Goal: Register for event/course

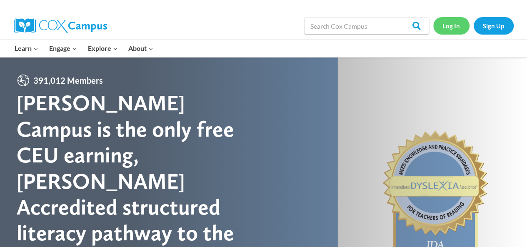
click at [453, 28] on link "Log In" at bounding box center [451, 25] width 36 height 17
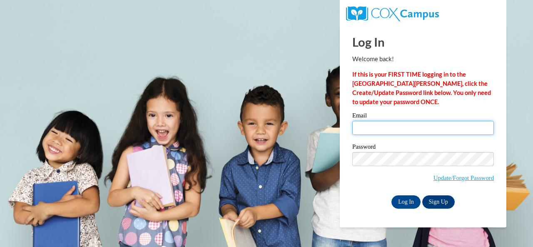
click at [376, 130] on input "Email" at bounding box center [424, 128] width 142 height 14
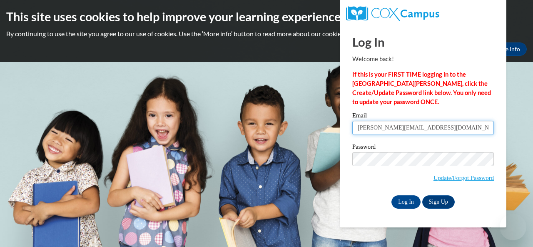
type input "Malterer@hjt1.org"
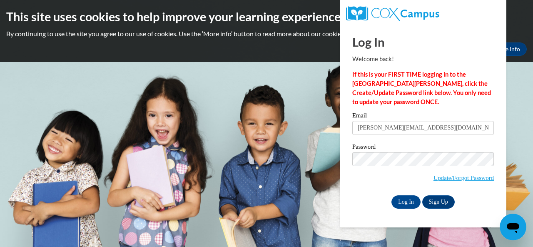
click at [361, 190] on div "Password Update/Forgot Password" at bounding box center [424, 168] width 142 height 49
click at [416, 205] on input "Log In" at bounding box center [406, 201] width 29 height 13
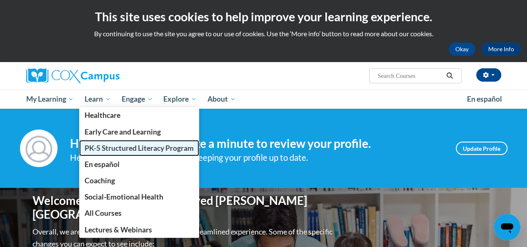
click at [134, 150] on span "PK-5 Structured Literacy Program" at bounding box center [139, 148] width 109 height 9
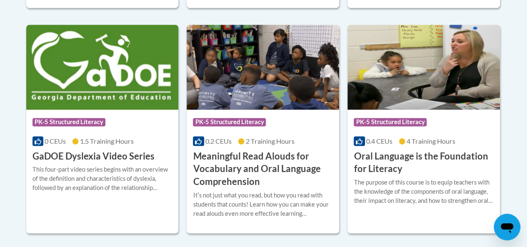
scroll to position [583, 0]
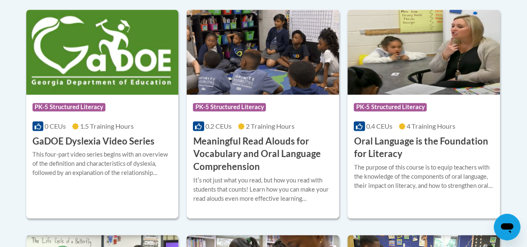
click at [234, 154] on h3 "Meaningful Read Alouds for Vocabulary and Oral Language Comprehension" at bounding box center [263, 154] width 140 height 38
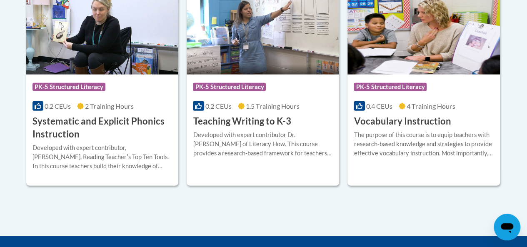
scroll to position [1042, 0]
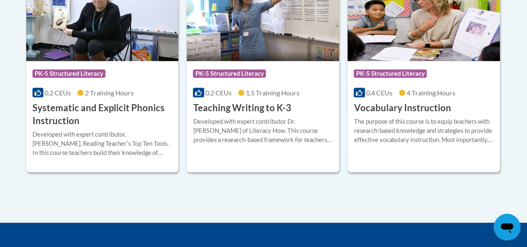
click at [421, 110] on h3 "Vocabulary Instruction" at bounding box center [402, 108] width 97 height 13
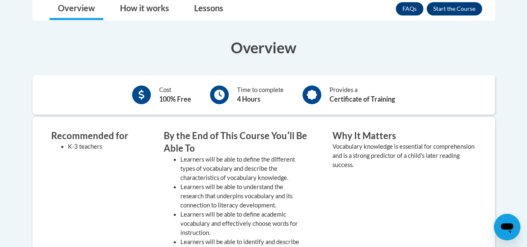
scroll to position [125, 0]
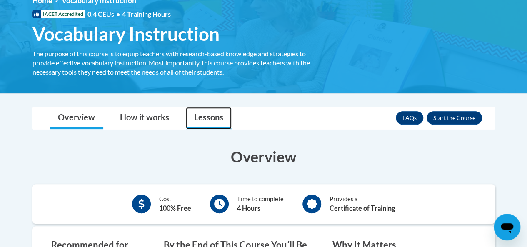
click at [208, 120] on link "Lessons" at bounding box center [209, 118] width 46 height 22
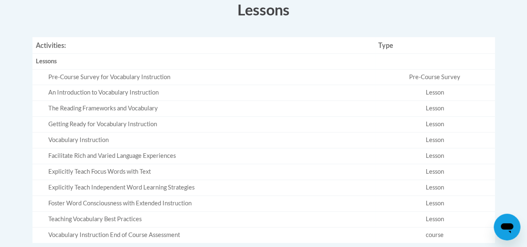
scroll to position [292, 0]
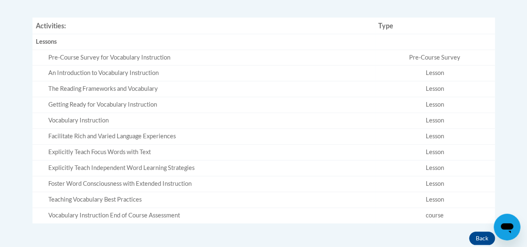
click at [119, 73] on div "An Introduction to Vocabulary Instruction" at bounding box center [209, 73] width 323 height 9
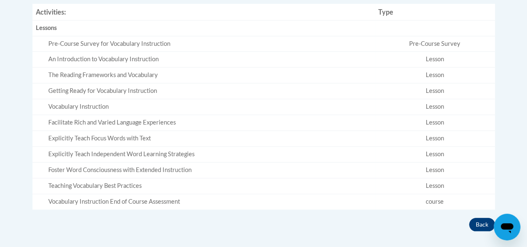
scroll to position [167, 0]
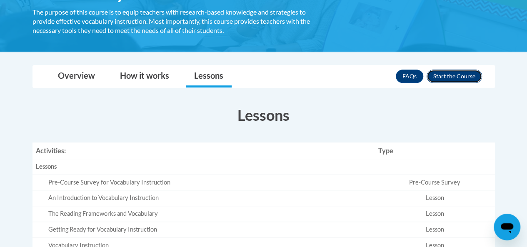
click at [456, 74] on button "Enroll" at bounding box center [454, 76] width 55 height 13
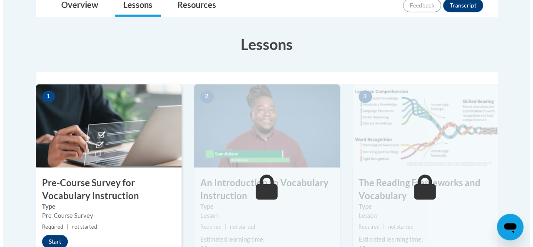
scroll to position [292, 0]
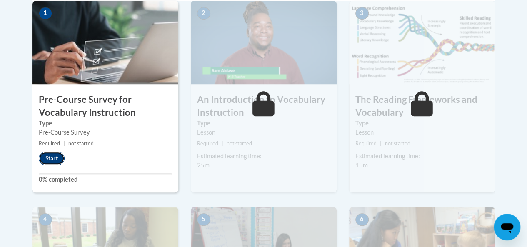
click at [43, 156] on button "Start" at bounding box center [52, 158] width 26 height 13
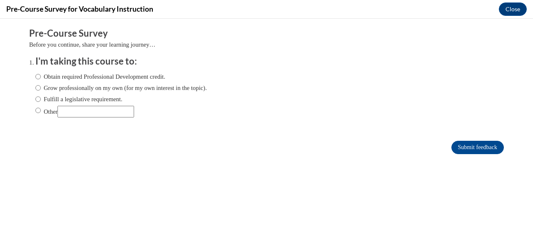
scroll to position [0, 0]
click at [35, 98] on input "Fulfill a legislative requirement." at bounding box center [37, 99] width 5 height 9
radio input "true"
click at [35, 110] on input "Other" at bounding box center [37, 110] width 5 height 9
radio input "true"
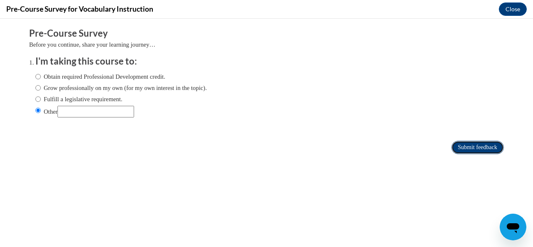
click at [452, 144] on input "Submit feedback" at bounding box center [478, 147] width 53 height 13
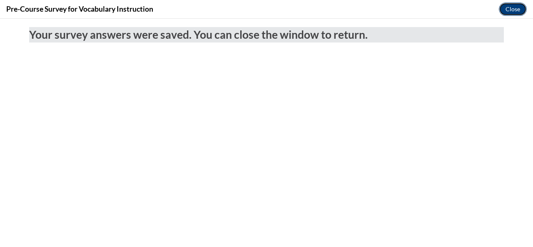
click at [511, 10] on button "Close" at bounding box center [513, 9] width 28 height 13
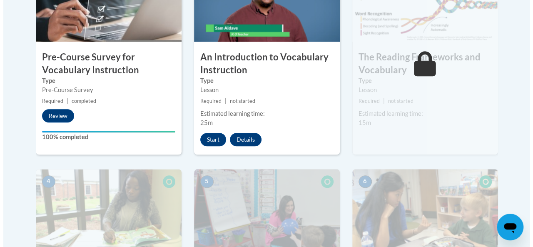
scroll to position [375, 0]
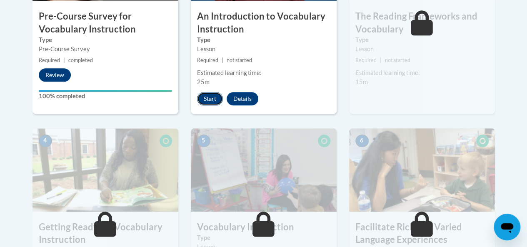
click at [217, 100] on button "Start" at bounding box center [210, 98] width 26 height 13
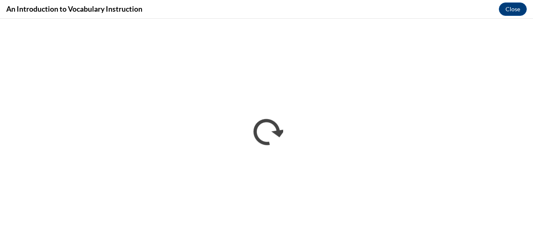
scroll to position [0, 0]
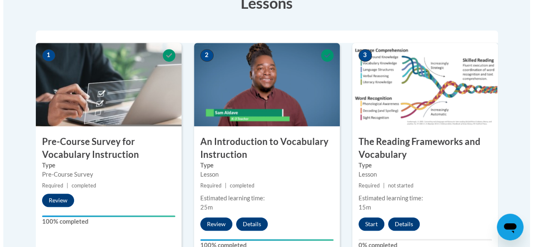
scroll to position [250, 0]
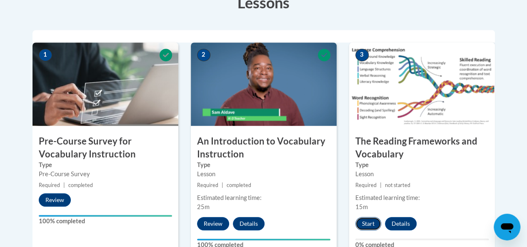
click at [365, 224] on button "Start" at bounding box center [368, 223] width 26 height 13
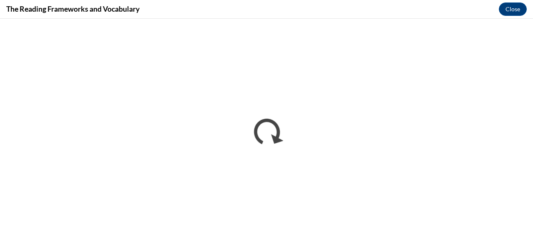
scroll to position [0, 0]
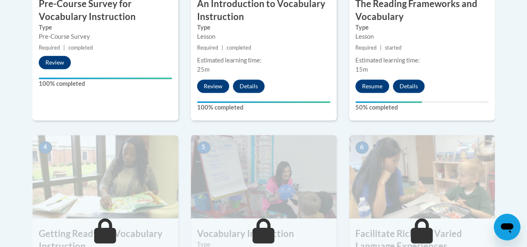
scroll to position [375, 0]
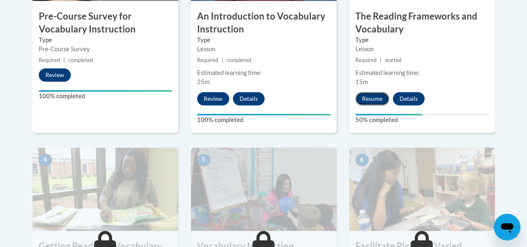
click at [374, 98] on button "Resume" at bounding box center [372, 98] width 34 height 13
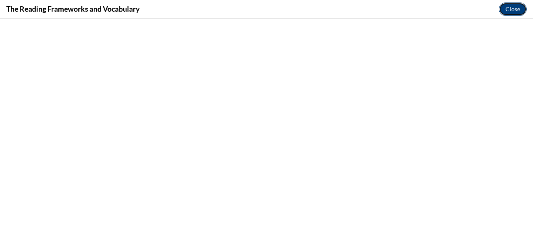
click at [508, 7] on button "Close" at bounding box center [513, 9] width 28 height 13
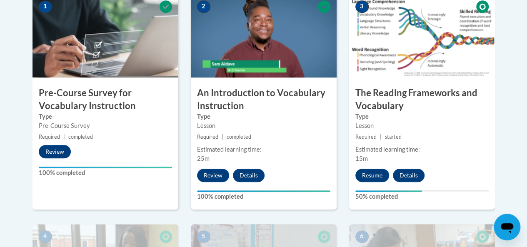
scroll to position [292, 0]
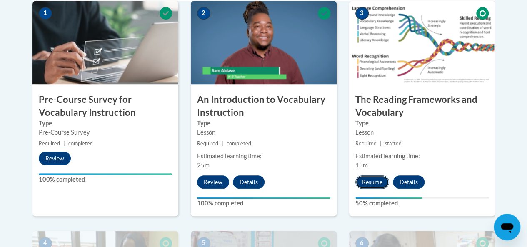
click at [374, 178] on button "Resume" at bounding box center [372, 181] width 34 height 13
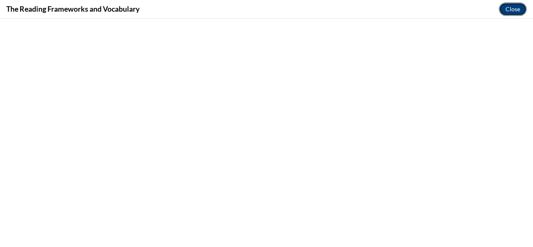
click at [516, 10] on button "Close" at bounding box center [513, 9] width 28 height 13
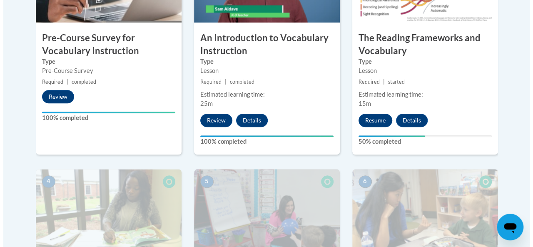
scroll to position [333, 0]
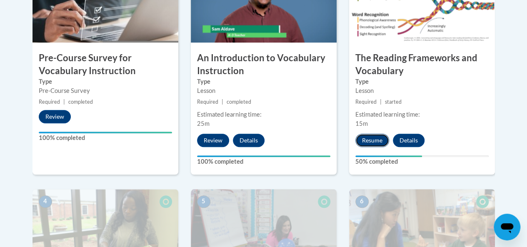
click at [381, 139] on button "Resume" at bounding box center [372, 140] width 34 height 13
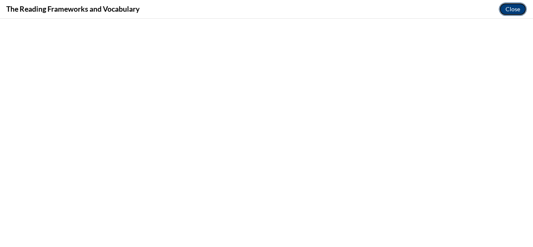
click at [517, 9] on button "Close" at bounding box center [513, 9] width 28 height 13
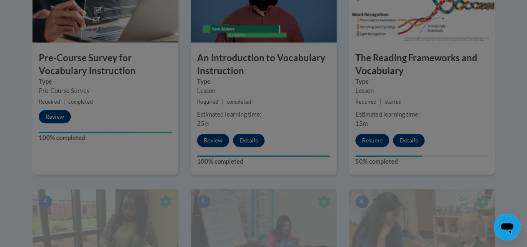
click at [383, 138] on div at bounding box center [263, 123] width 527 height 247
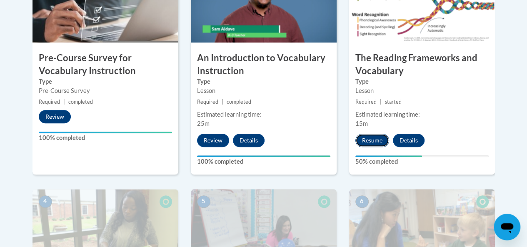
click at [378, 143] on button "Resume" at bounding box center [372, 140] width 34 height 13
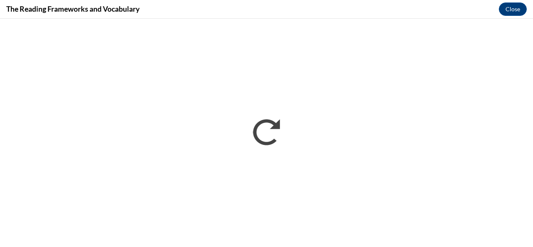
scroll to position [0, 0]
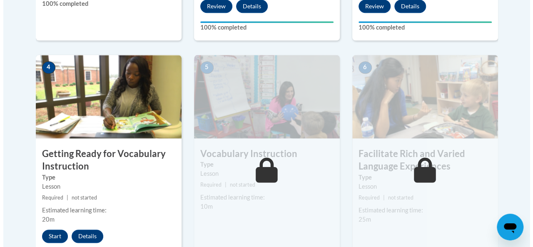
scroll to position [500, 0]
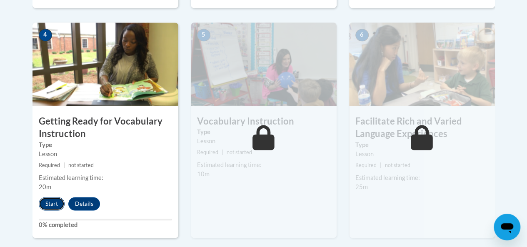
click at [48, 203] on button "Start" at bounding box center [52, 203] width 26 height 13
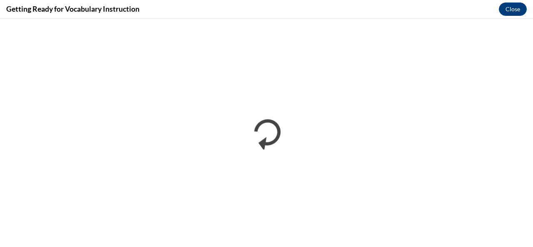
scroll to position [0, 0]
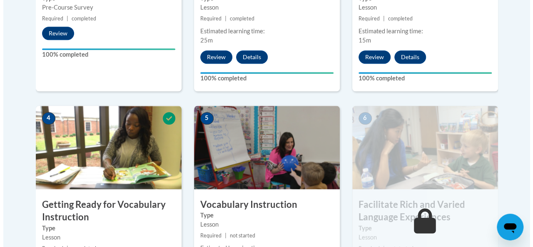
scroll to position [500, 0]
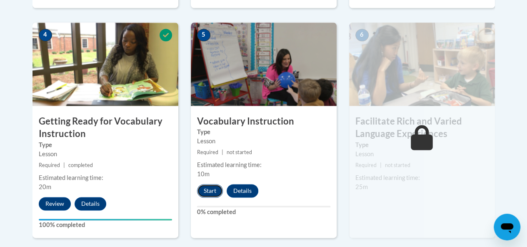
click at [207, 188] on button "Start" at bounding box center [210, 190] width 26 height 13
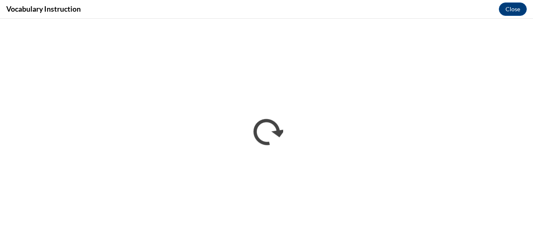
scroll to position [0, 0]
